Goal: Task Accomplishment & Management: Manage account settings

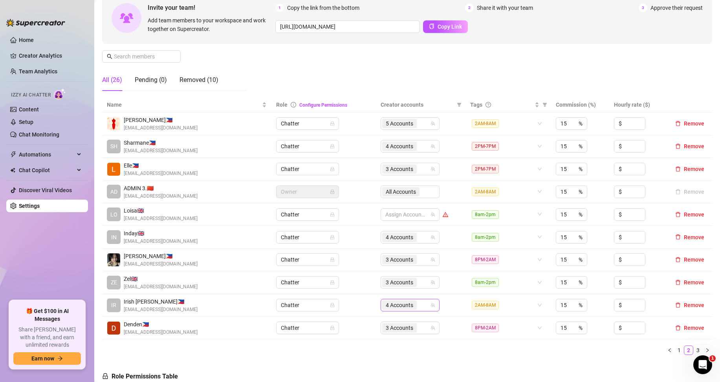
click at [421, 307] on div "4 Accounts" at bounding box center [406, 305] width 48 height 11
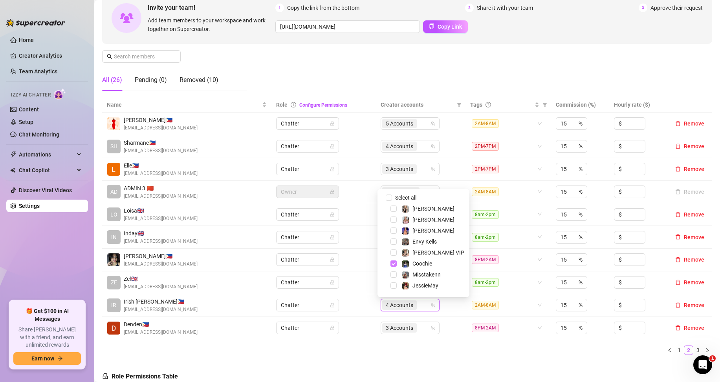
click at [394, 265] on span "Select tree node" at bounding box center [393, 264] width 6 height 6
click at [394, 210] on span "Select tree node" at bounding box center [393, 210] width 6 height 6
click at [395, 243] on span "Select tree node" at bounding box center [393, 243] width 6 height 6
click at [395, 264] on span "Select tree node" at bounding box center [393, 265] width 6 height 6
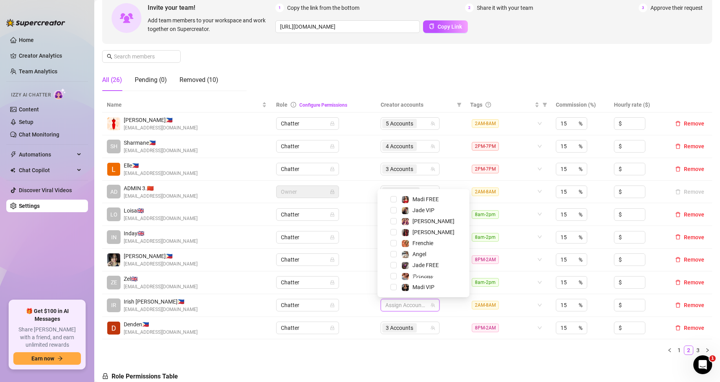
click at [454, 351] on ul "1 2 3" at bounding box center [407, 350] width 610 height 9
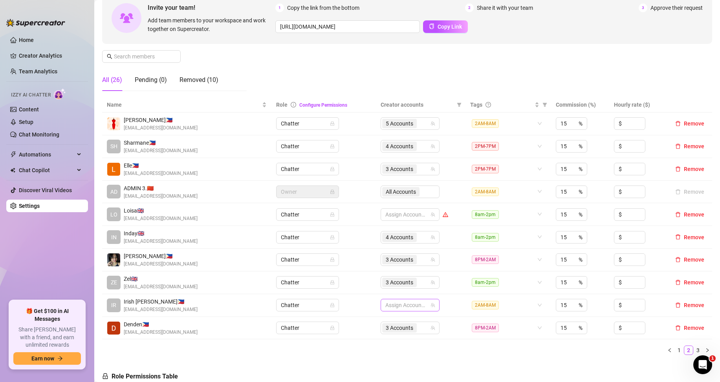
click at [396, 308] on div at bounding box center [406, 305] width 48 height 11
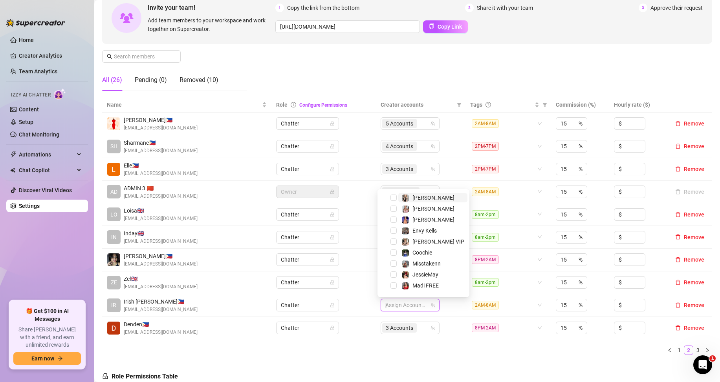
type input "ja"
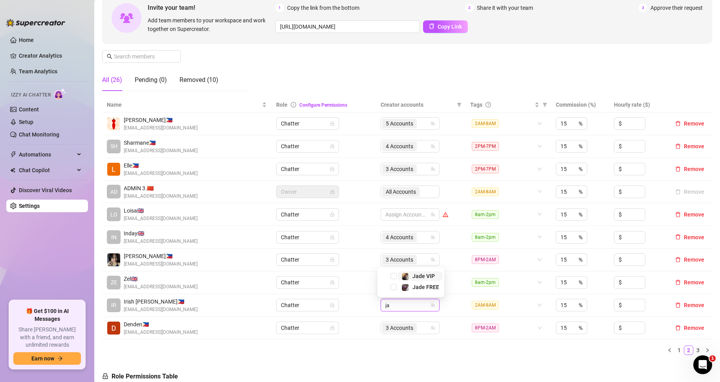
scroll to position [0, 0]
click at [392, 275] on span "Select tree node" at bounding box center [393, 276] width 6 height 6
type input "jade"
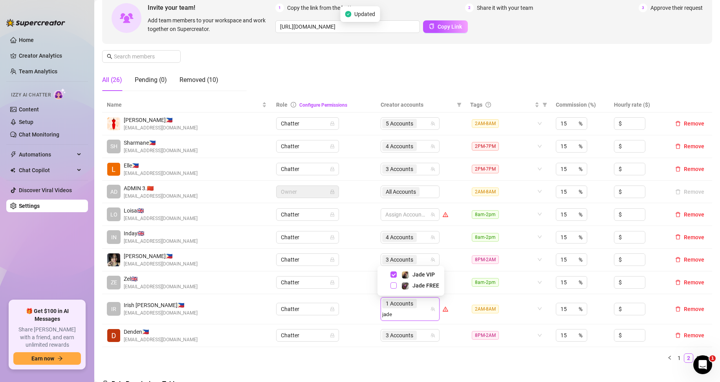
click at [393, 285] on span "Select tree node" at bounding box center [393, 286] width 6 height 6
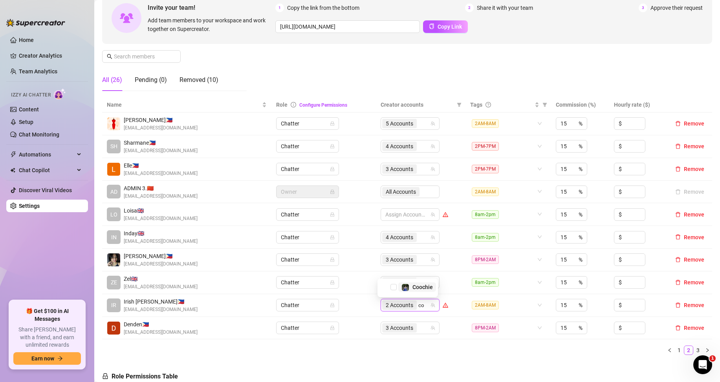
type input "coo"
click at [393, 288] on span "Select tree node" at bounding box center [393, 287] width 6 height 6
type input "fre"
click at [395, 276] on span "Select tree node" at bounding box center [393, 276] width 6 height 6
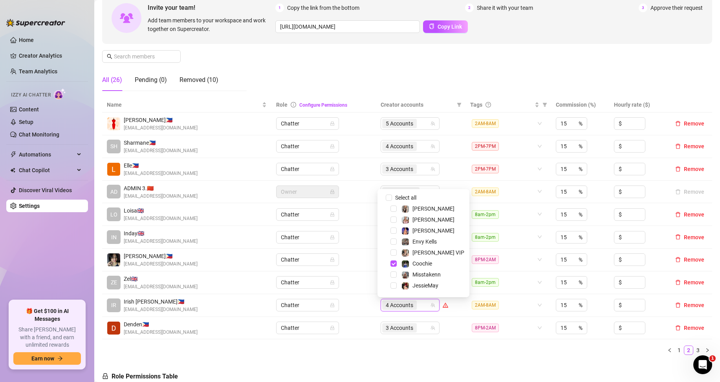
drag, startPoint x: 514, startPoint y: 369, endPoint x: 468, endPoint y: 359, distance: 47.0
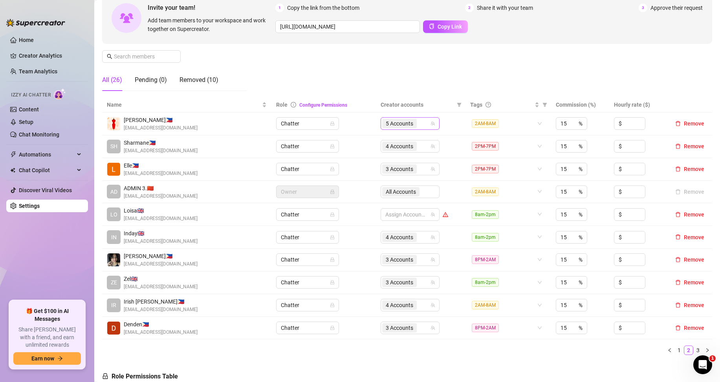
click at [420, 127] on div "5 Accounts" at bounding box center [406, 123] width 48 height 11
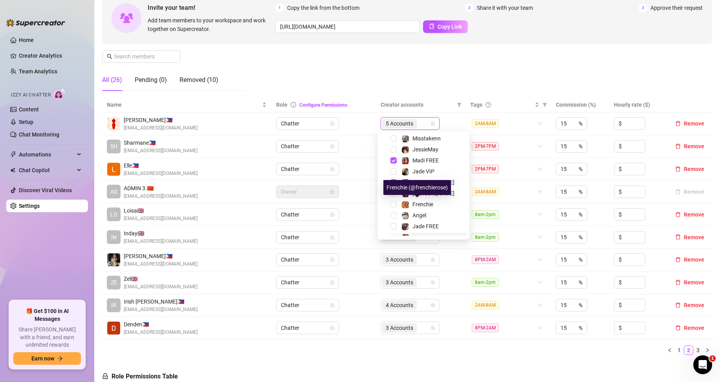
scroll to position [97, 0]
click at [392, 152] on span "Select tree node" at bounding box center [393, 153] width 6 height 6
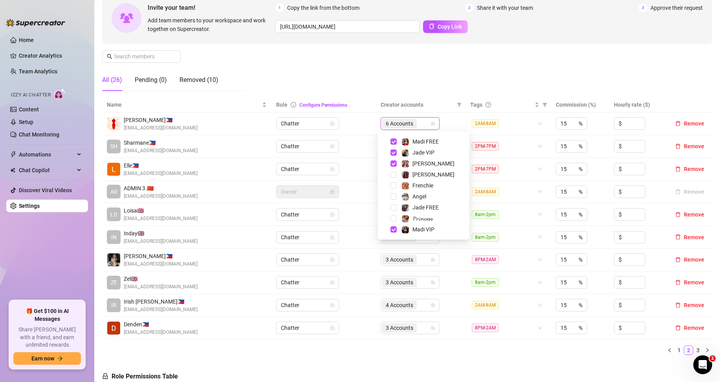
click at [435, 82] on div "Manage Team Members Manage your team members, their commission and hourly rate,…" at bounding box center [407, 31] width 610 height 131
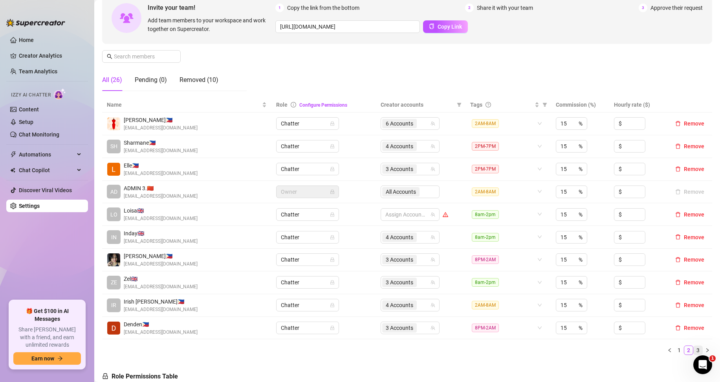
click at [693, 351] on link "3" at bounding box center [697, 350] width 9 height 9
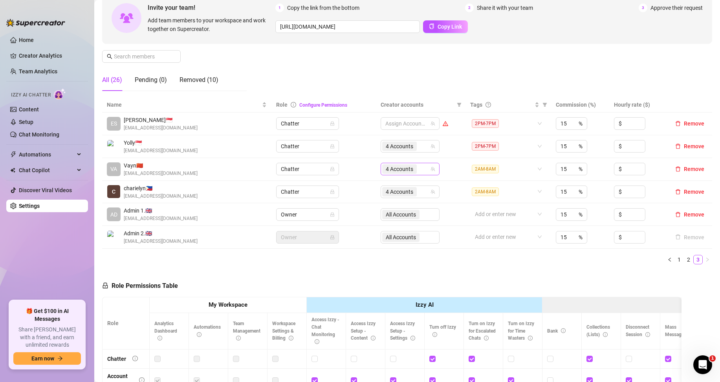
click at [417, 172] on div "4 Accounts" at bounding box center [406, 169] width 48 height 11
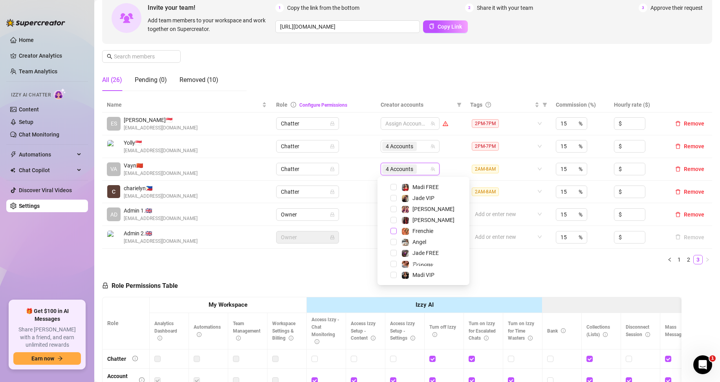
click at [393, 231] on span "Select tree node" at bounding box center [393, 231] width 6 height 6
click at [530, 276] on div "Role Permissions Table Role My Workspace Izzy AI OnlyFans Side Menu OnlyFans Ch…" at bounding box center [391, 382] width 579 height 223
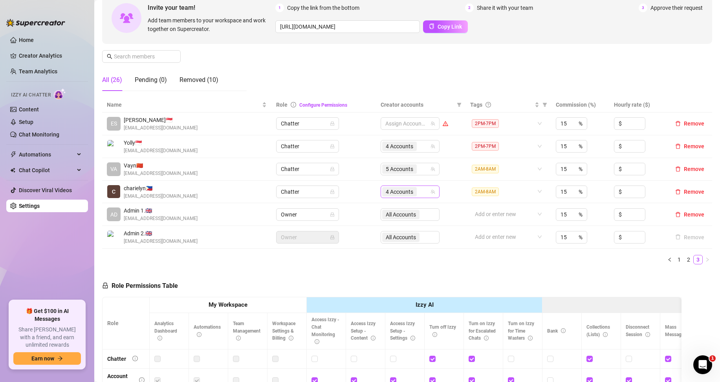
click at [417, 194] on div "4 Accounts" at bounding box center [406, 192] width 48 height 11
type input "ja"
click at [393, 217] on span "Select tree node" at bounding box center [393, 219] width 6 height 6
type input "j"
type input "coo"
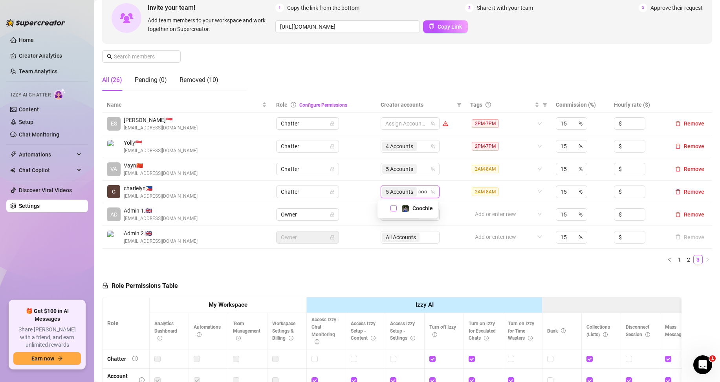
click at [392, 207] on span "Select tree node" at bounding box center [393, 208] width 6 height 6
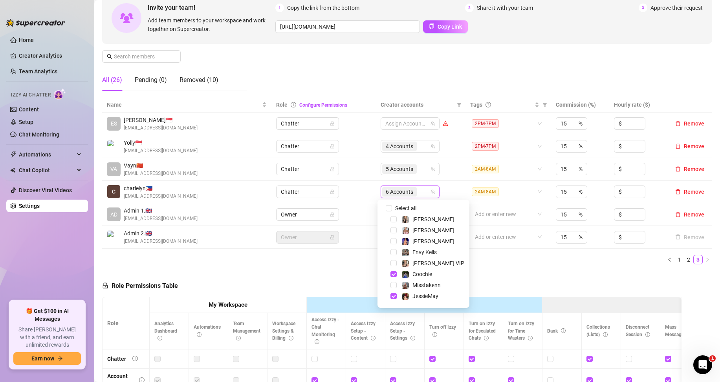
click at [626, 276] on div "Role Permissions Table Role My Workspace Izzy AI OnlyFans Side Menu OnlyFans Ch…" at bounding box center [391, 382] width 579 height 223
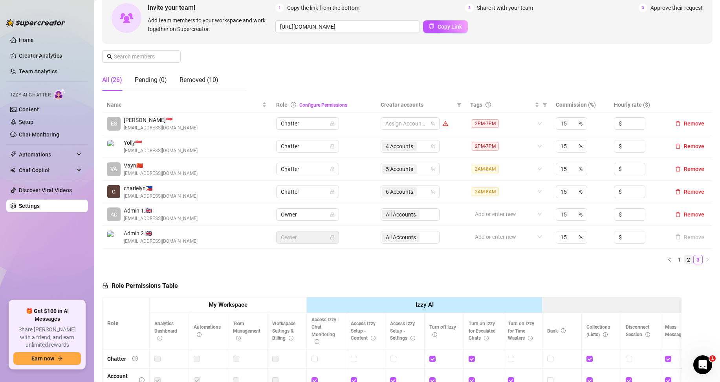
click at [684, 259] on link "2" at bounding box center [688, 260] width 9 height 9
